Goal: Transaction & Acquisition: Purchase product/service

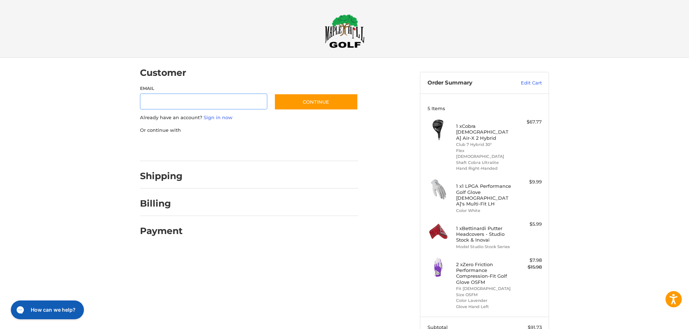
click at [146, 100] on input "Email" at bounding box center [203, 102] width 127 height 16
type input "**********"
click at [325, 98] on button "Continue" at bounding box center [316, 102] width 84 height 17
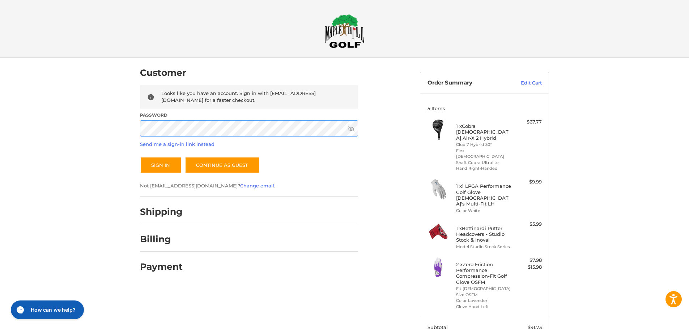
click at [140, 157] on button "Sign In" at bounding box center [161, 165] width 42 height 17
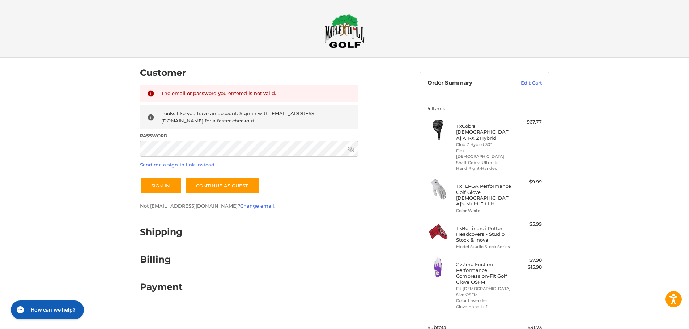
click at [352, 149] on icon at bounding box center [351, 149] width 7 height 5
click at [174, 187] on button "Sign In" at bounding box center [161, 185] width 42 height 17
click at [140, 177] on button "Sign In" at bounding box center [161, 185] width 42 height 17
click at [163, 186] on button "Sign In" at bounding box center [161, 185] width 42 height 17
click at [138, 155] on div "Customer Returning Customer The email or password you entered is not valid. Loo…" at bounding box center [274, 178] width 280 height 241
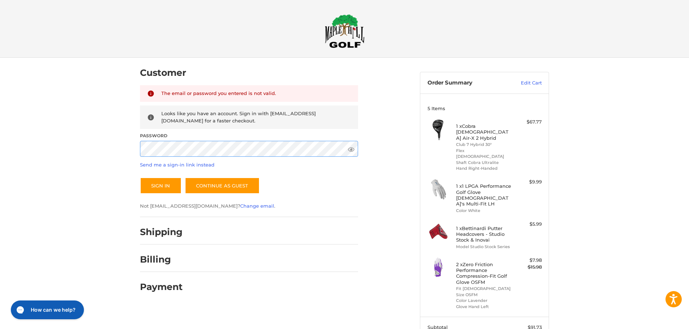
click at [140, 177] on button "Sign In" at bounding box center [161, 185] width 42 height 17
click at [164, 188] on button "Sign In" at bounding box center [161, 185] width 42 height 17
click at [137, 158] on div "Customer Returning Customer The email or password you entered is not valid. Loo…" at bounding box center [274, 178] width 280 height 241
click at [140, 177] on button "Sign In" at bounding box center [161, 185] width 42 height 17
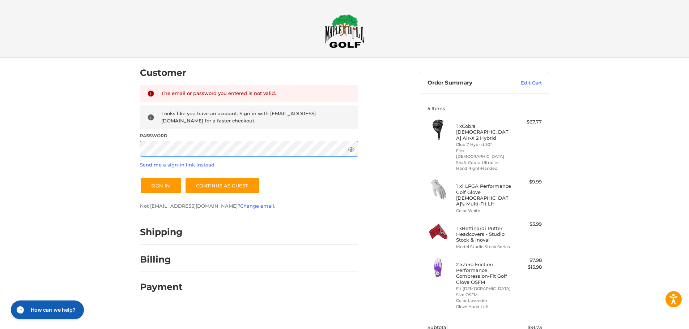
click at [134, 154] on div "Customer Returning Customer The email or password you entered is not valid. Loo…" at bounding box center [274, 178] width 280 height 241
click at [140, 177] on button "Sign In" at bounding box center [161, 185] width 42 height 17
click at [196, 166] on link "Send me a sign-in link instead" at bounding box center [177, 165] width 74 height 6
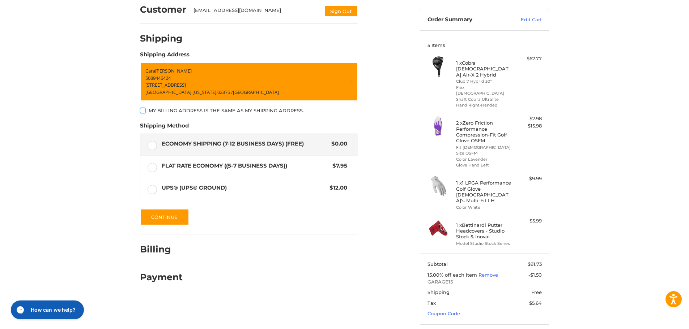
scroll to position [89, 0]
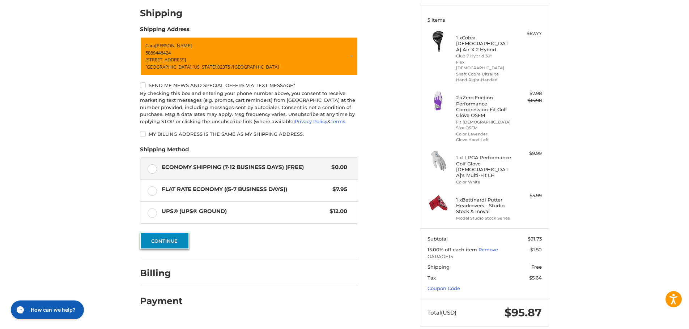
click at [173, 240] on button "Continue" at bounding box center [164, 241] width 49 height 17
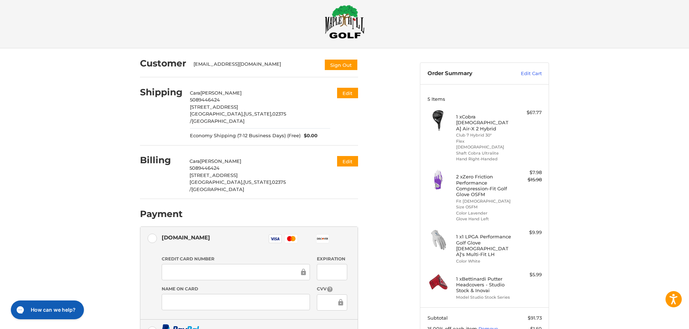
scroll to position [0, 0]
